Goal: Find specific page/section: Find specific page/section

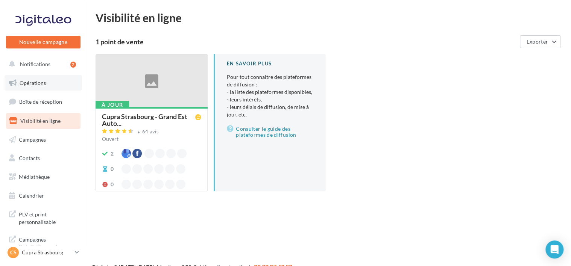
click at [47, 81] on link "Opérations" at bounding box center [44, 83] width 78 height 16
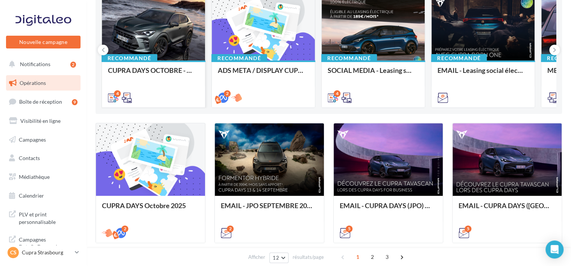
scroll to position [150, 0]
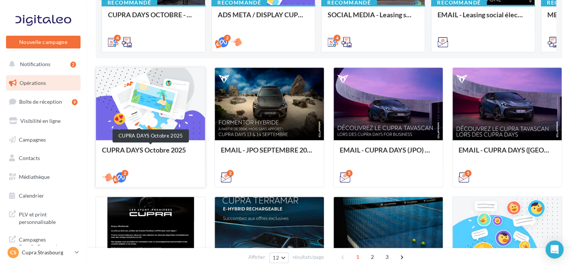
click at [152, 155] on div "CUPRA DAYS Octobre 2025" at bounding box center [150, 153] width 97 height 15
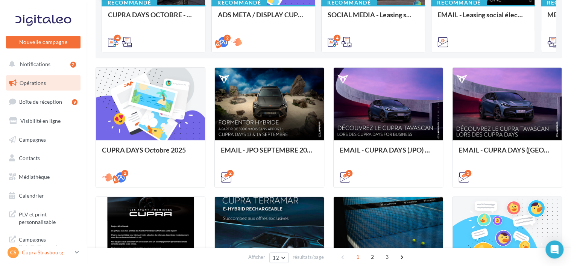
click at [59, 257] on div "CS Cupra Strasbourg cupra_strasbourg" at bounding box center [40, 252] width 64 height 11
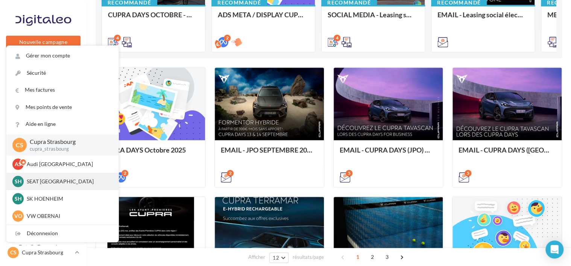
click at [61, 187] on div "SH SEAT HOENHEIM SEAT-HOENHEIM2" at bounding box center [62, 181] width 100 height 11
